Goal: Communication & Community: Participate in discussion

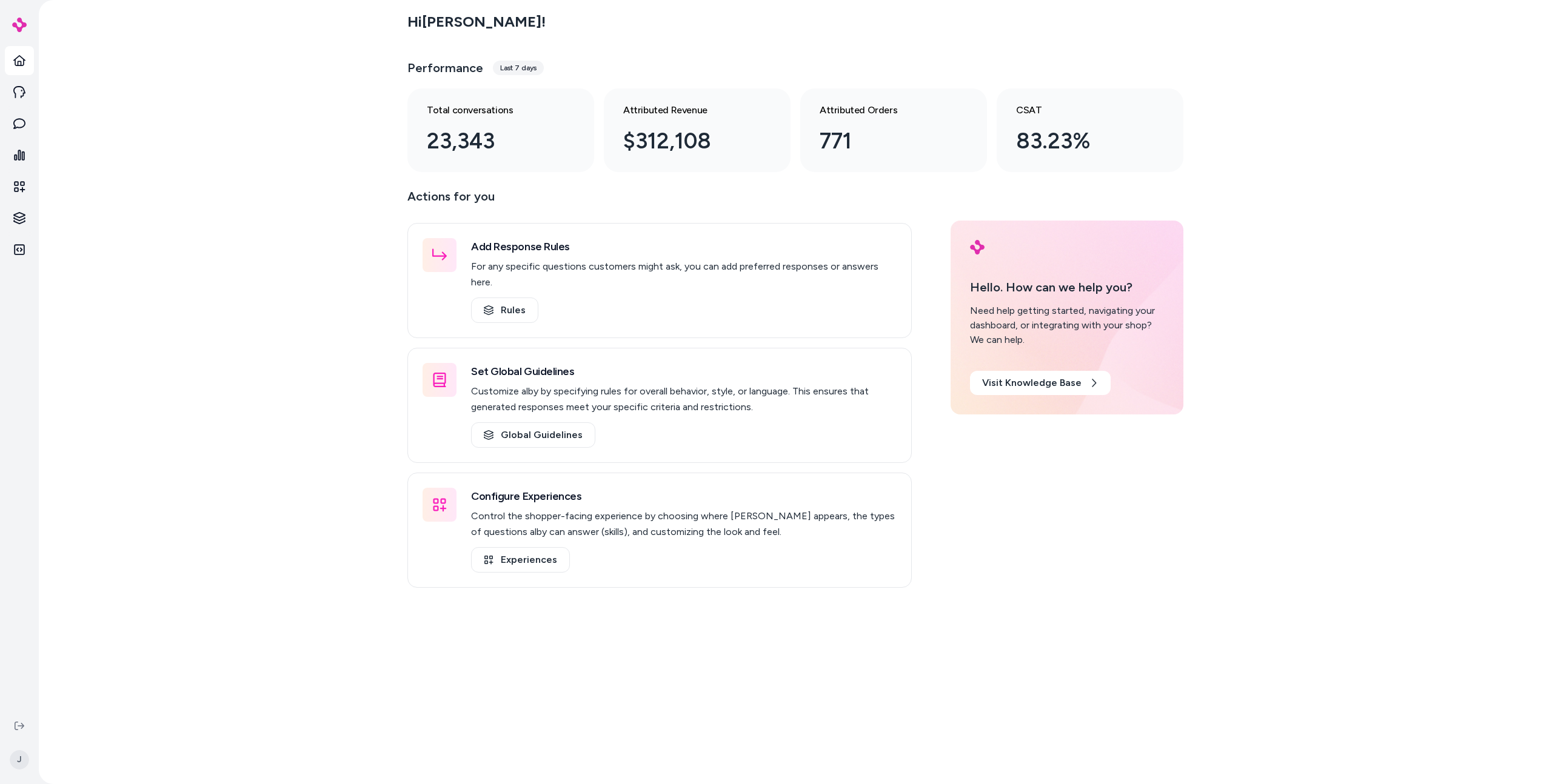
click at [99, 105] on div "Hi [PERSON_NAME] ! Performance Last 7 days Total conversations 23,343 Attribute…" at bounding box center [795, 392] width 1513 height 784
click at [15, 128] on icon at bounding box center [19, 124] width 12 height 11
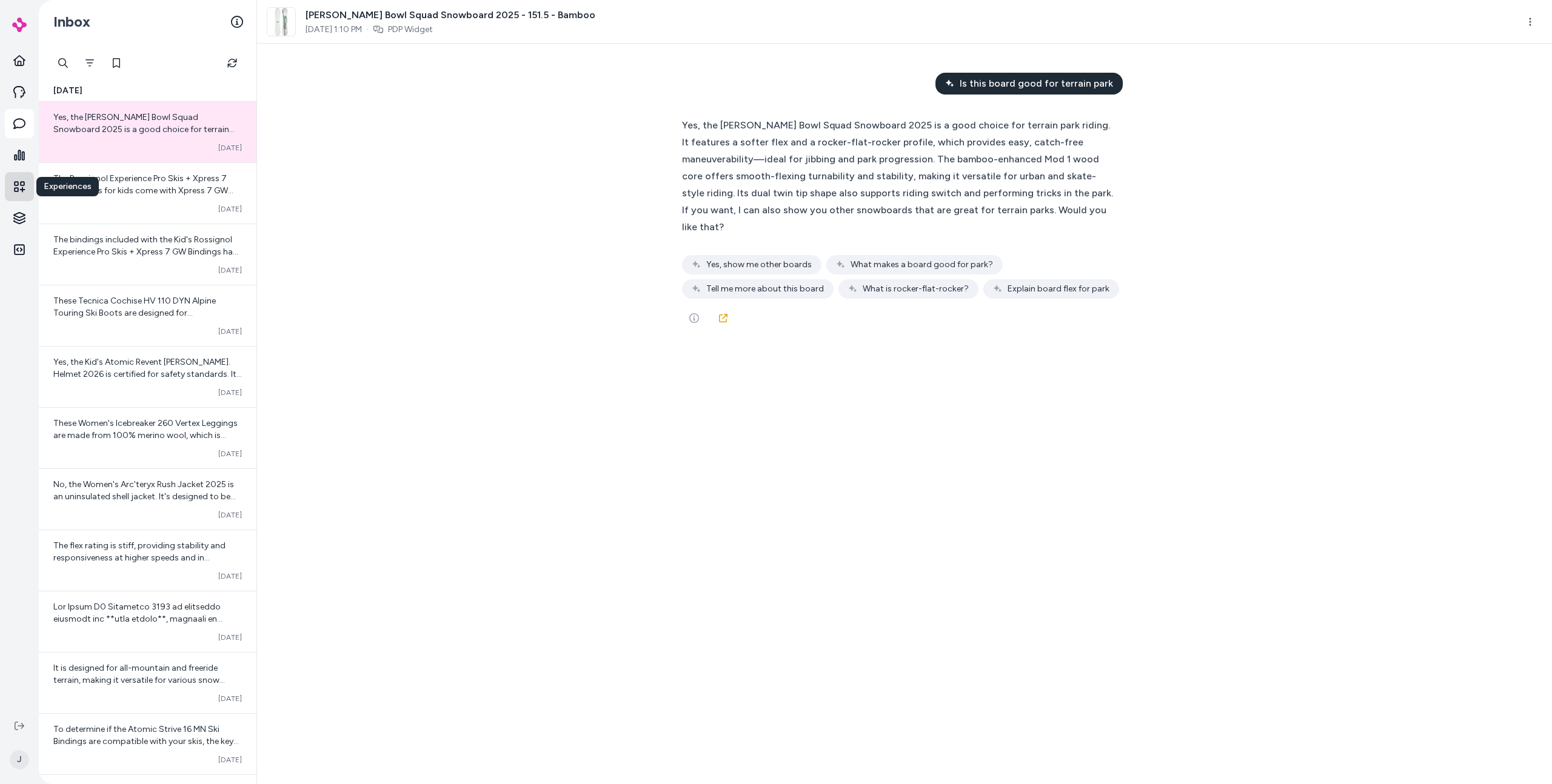
click at [12, 189] on link "Experiences" at bounding box center [19, 186] width 29 height 29
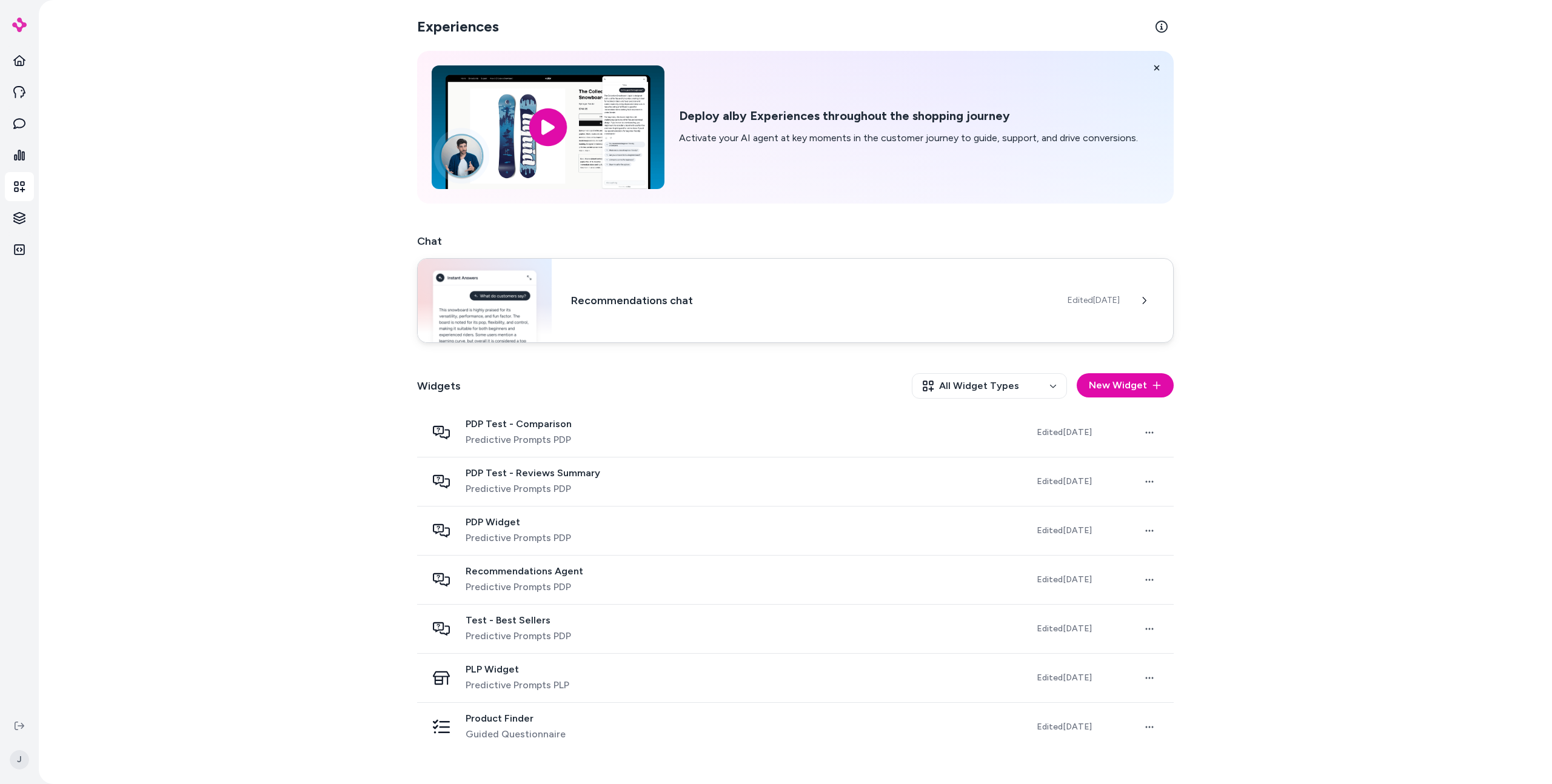
click at [619, 279] on div "Recommendations chat Edited Sep 30, 2025" at bounding box center [795, 300] width 757 height 85
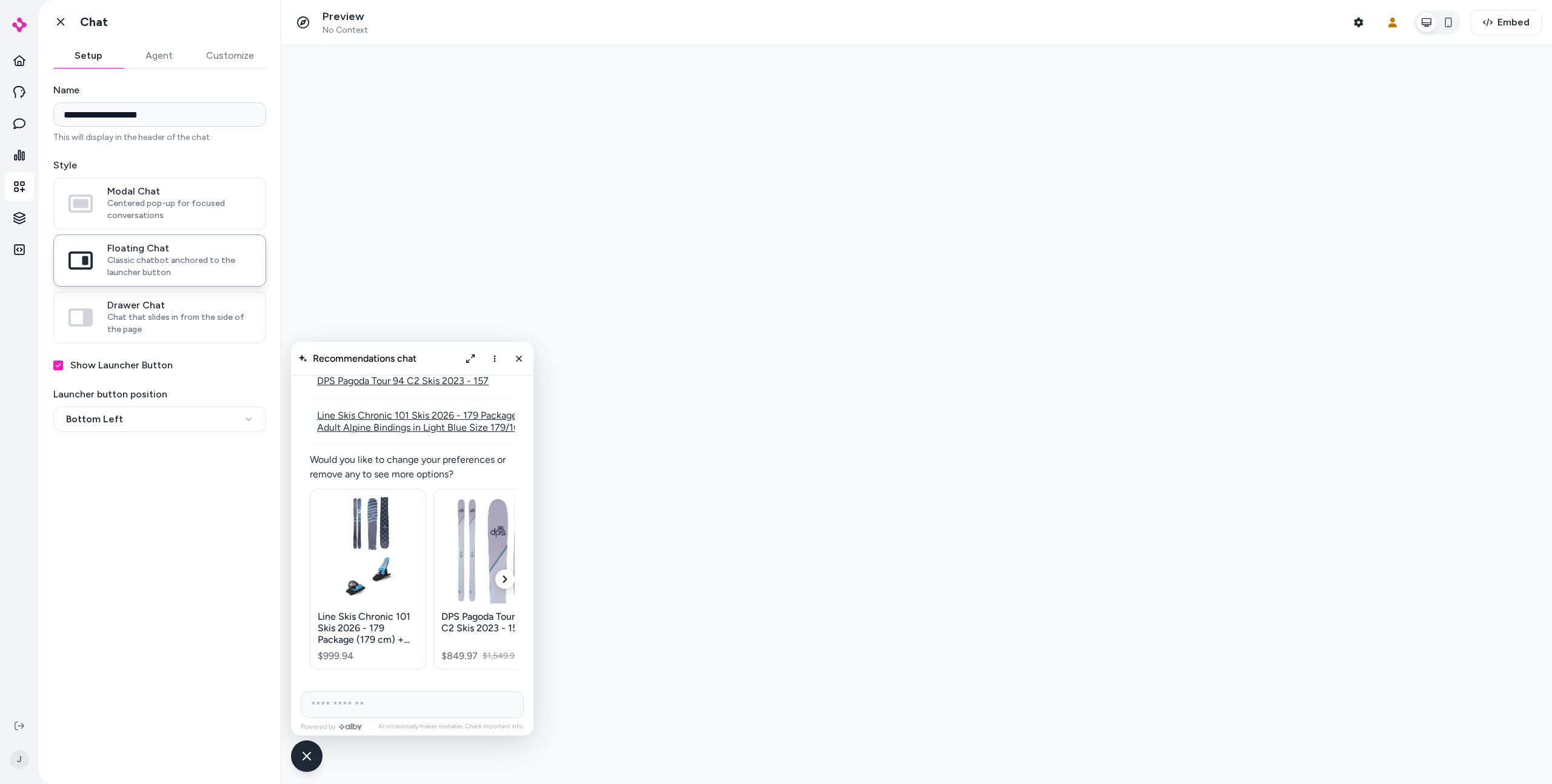
scroll to position [1956, 0]
click at [468, 360] on icon "Expand chat" at bounding box center [471, 358] width 9 height 9
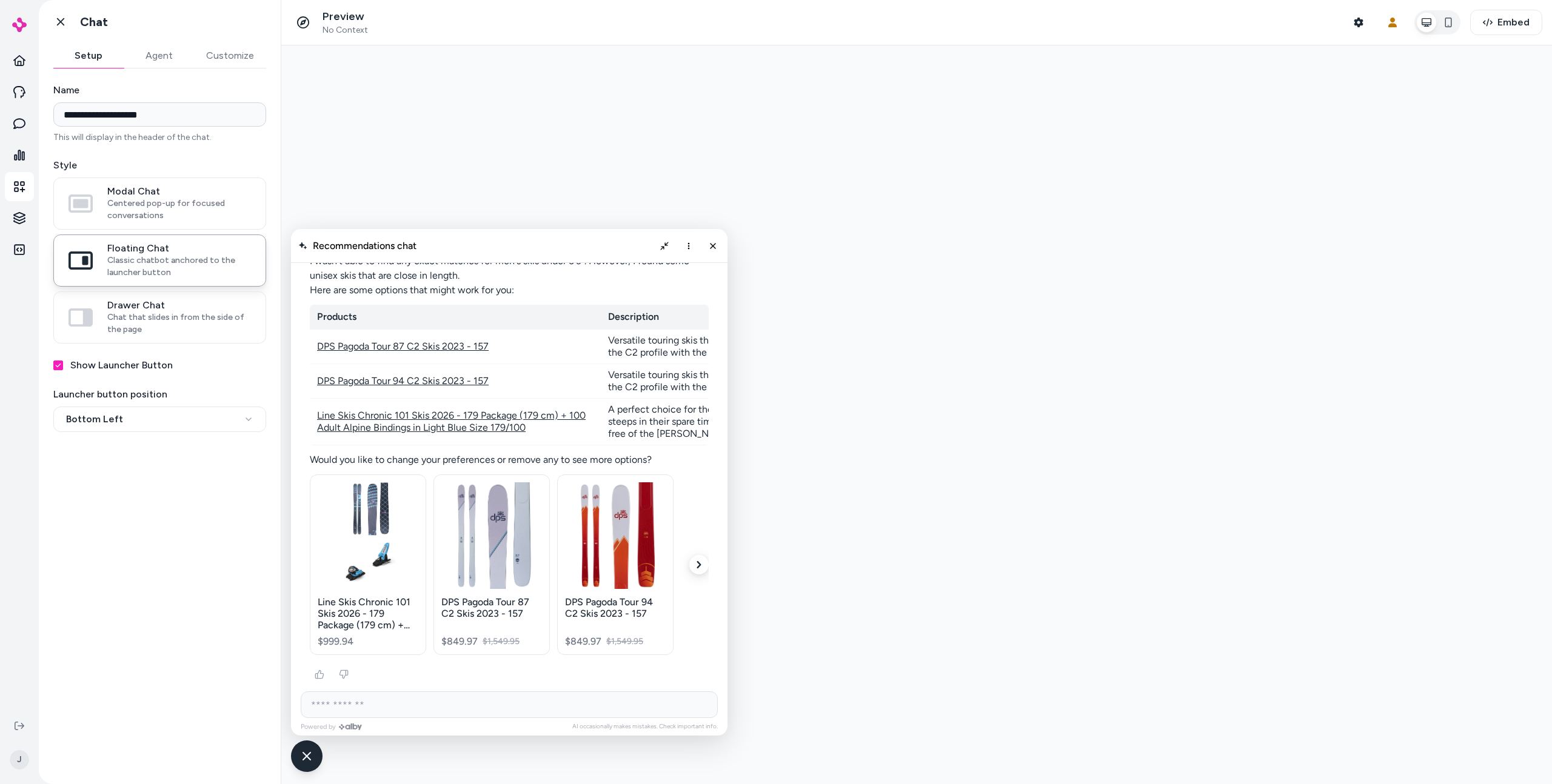
scroll to position [1567, 0]
